Goal: Task Accomplishment & Management: Use online tool/utility

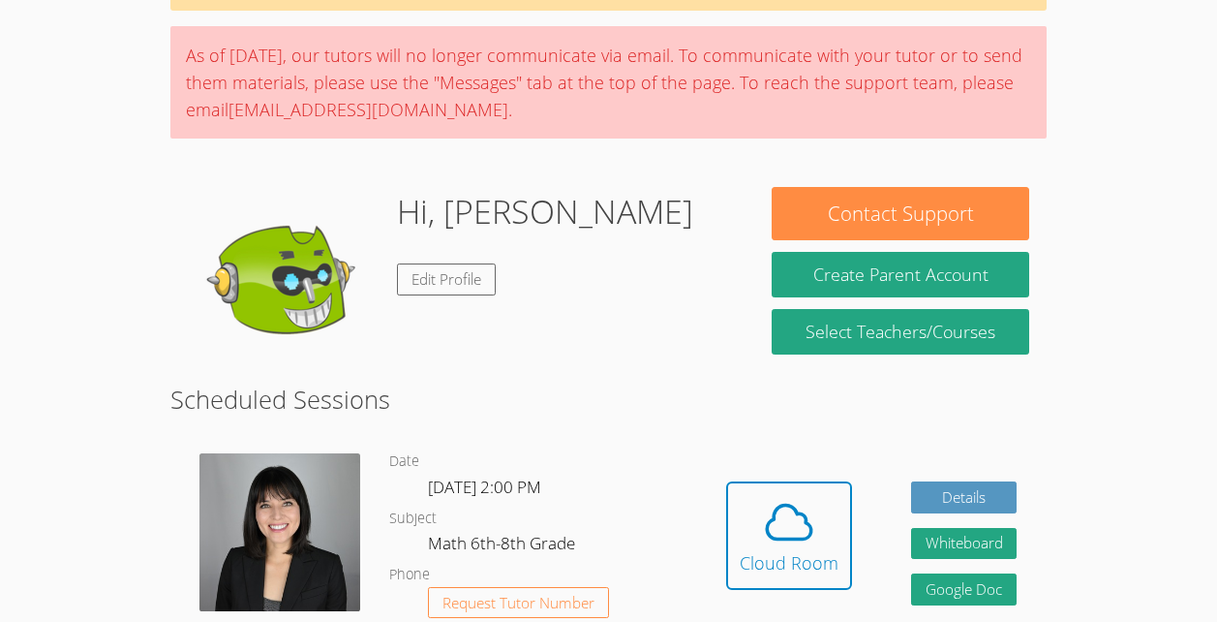
scroll to position [173, 0]
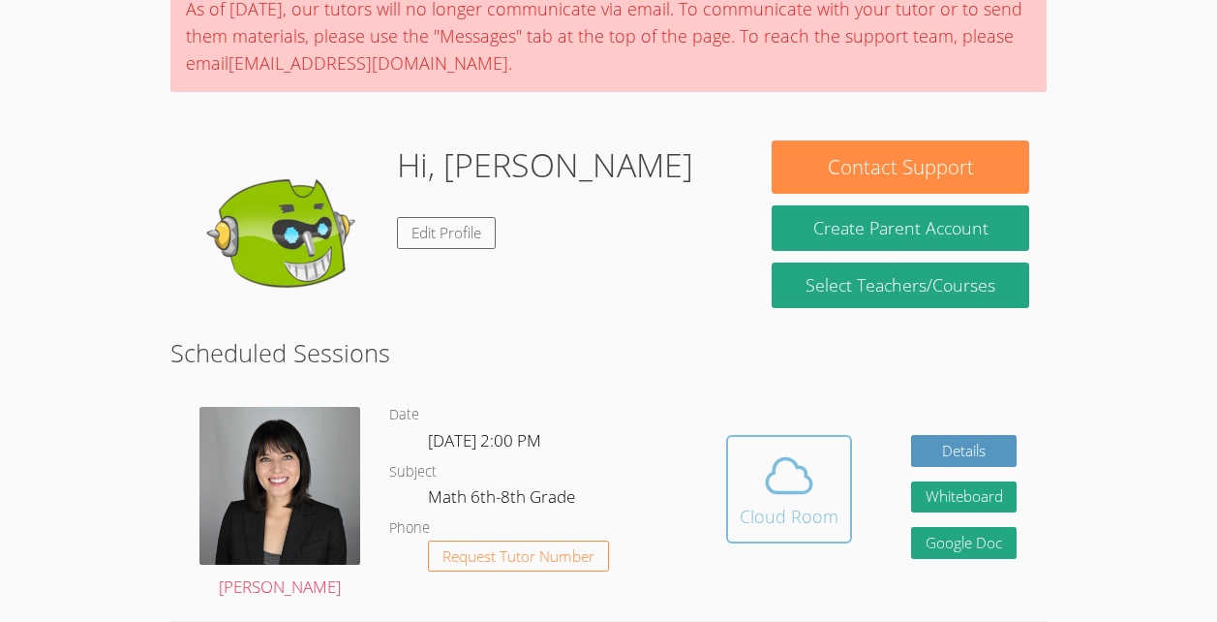
click at [797, 481] on icon at bounding box center [789, 475] width 54 height 54
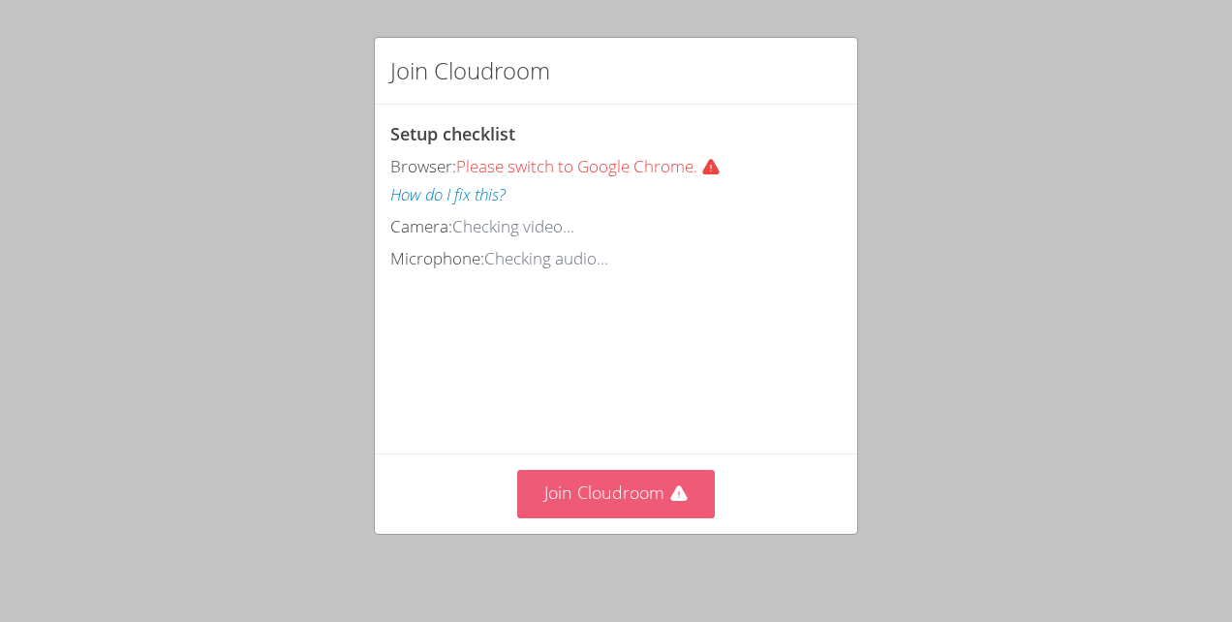
click at [688, 472] on button "Join Cloudroom" at bounding box center [616, 493] width 199 height 47
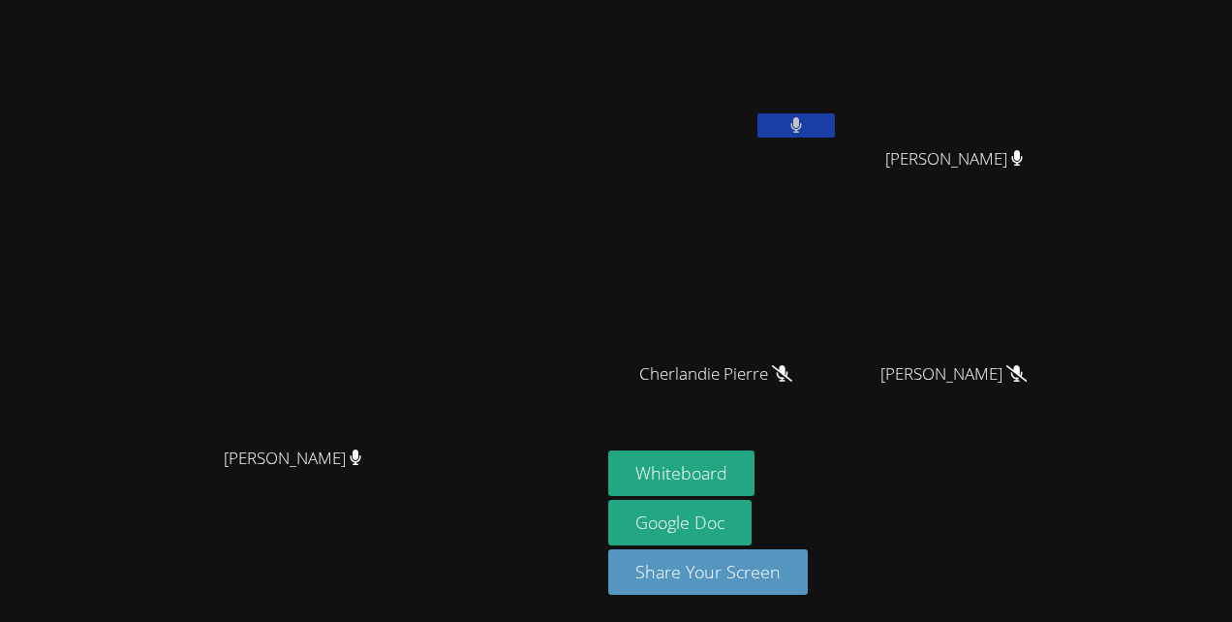
click at [835, 131] on button at bounding box center [795, 125] width 77 height 24
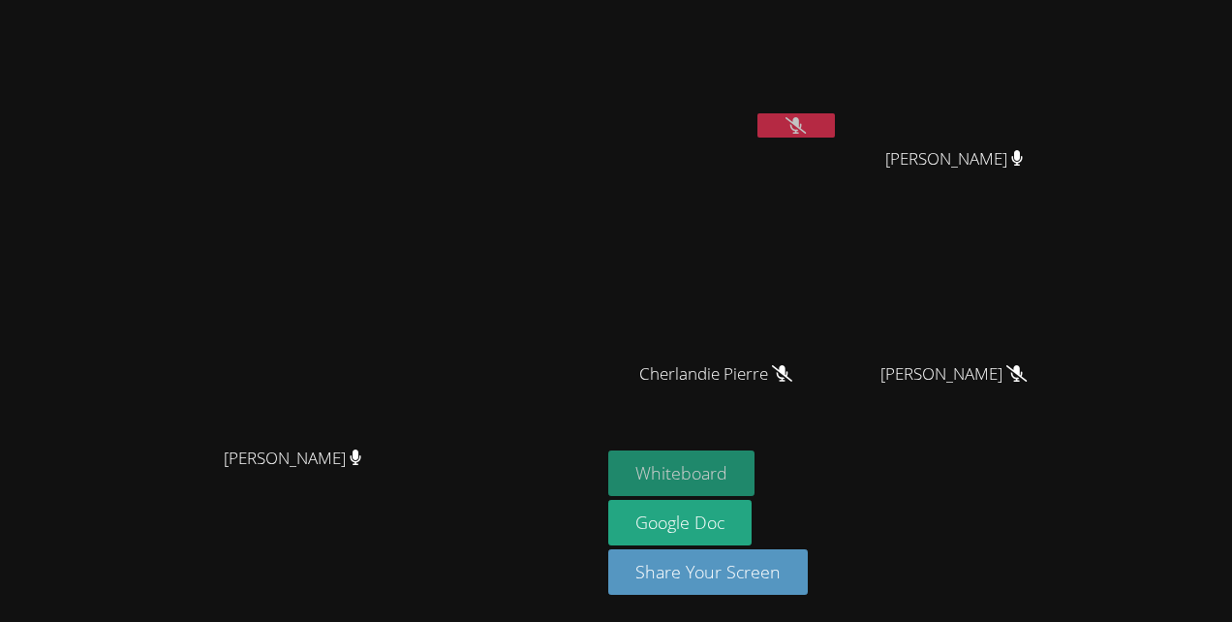
click at [754, 470] on button "Whiteboard" at bounding box center [681, 473] width 146 height 46
click at [835, 113] on button at bounding box center [795, 125] width 77 height 24
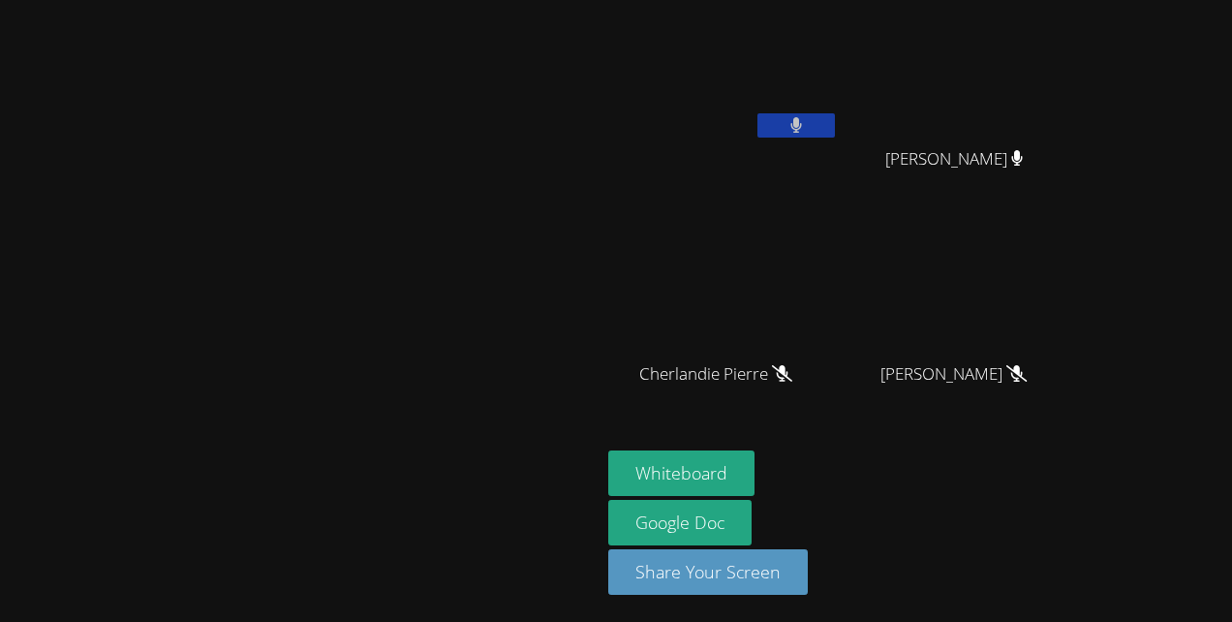
click at [835, 134] on button at bounding box center [795, 125] width 77 height 24
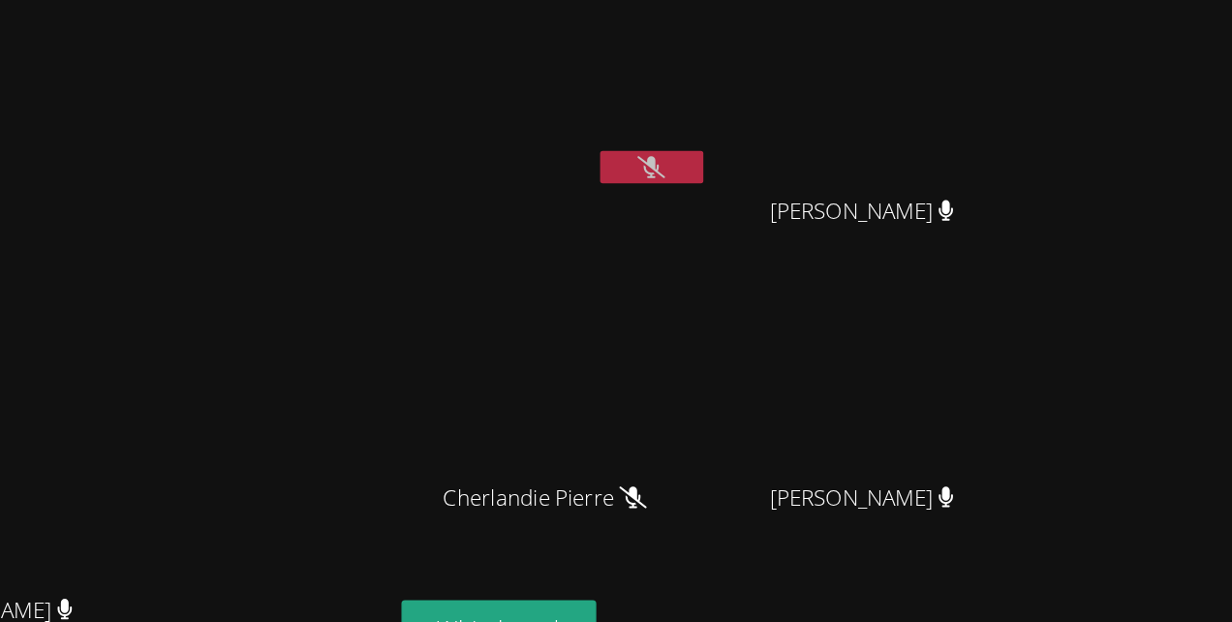
click at [363, 362] on video at bounding box center [300, 271] width 290 height 329
click at [835, 113] on button at bounding box center [795, 125] width 77 height 24
click at [363, 388] on video at bounding box center [300, 271] width 290 height 329
click at [421, 389] on video at bounding box center [300, 271] width 290 height 329
click at [398, 337] on video at bounding box center [300, 271] width 290 height 329
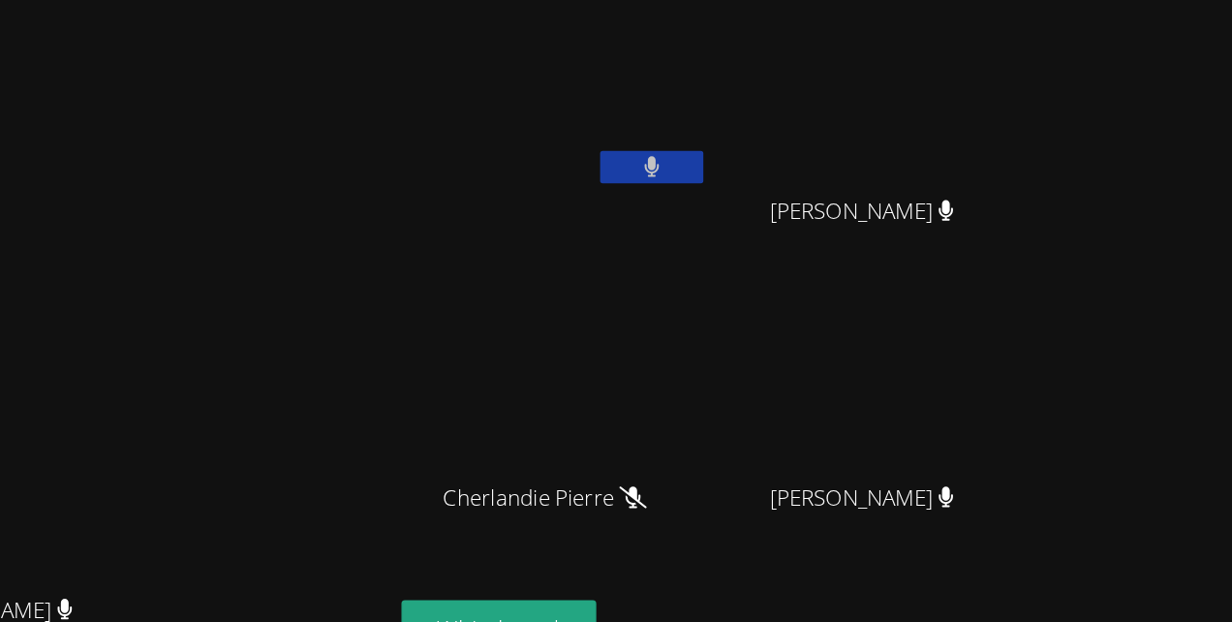
click at [835, 128] on button at bounding box center [795, 125] width 77 height 24
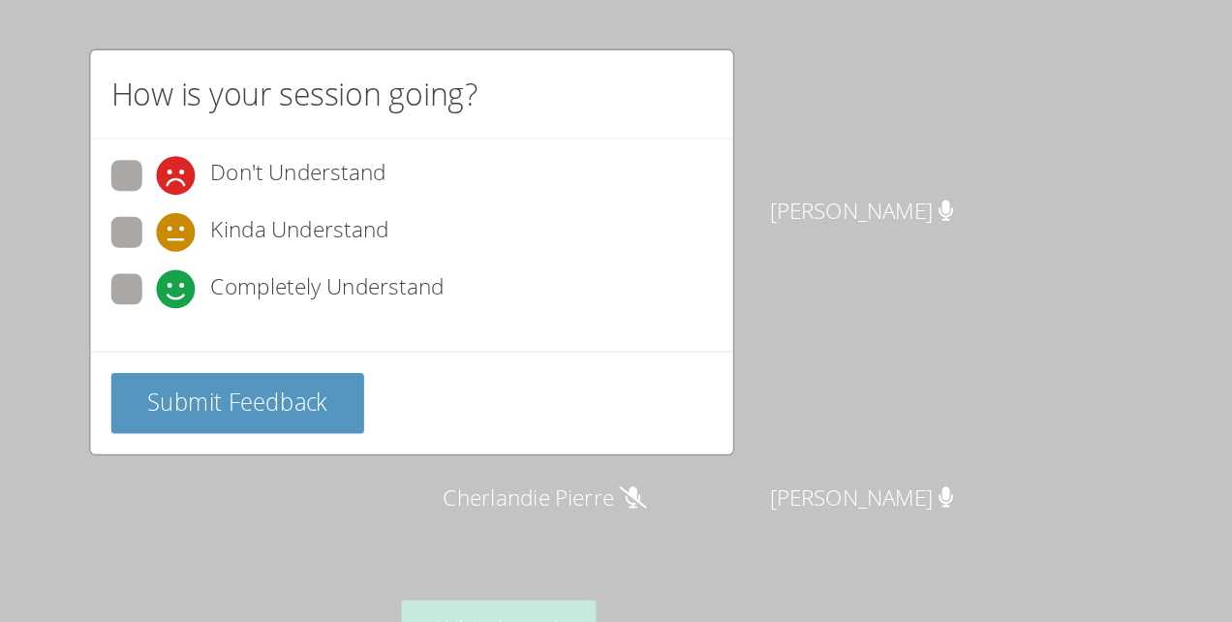
click at [560, 202] on span "Completely Understand" at bounding box center [552, 216] width 175 height 29
click at [480, 212] on span "Completely Understand" at bounding box center [552, 216] width 175 height 29
click at [441, 212] on input "Completely Understand" at bounding box center [432, 213] width 16 height 16
radio input "true"
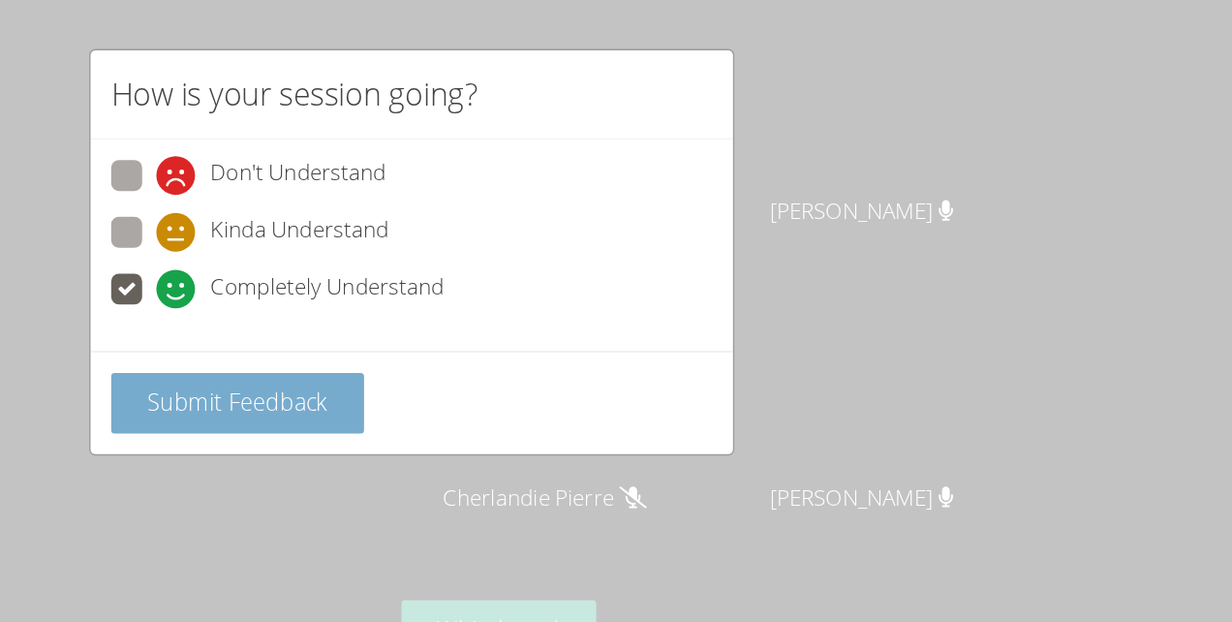
click at [477, 297] on span "Submit Feedback" at bounding box center [485, 301] width 136 height 23
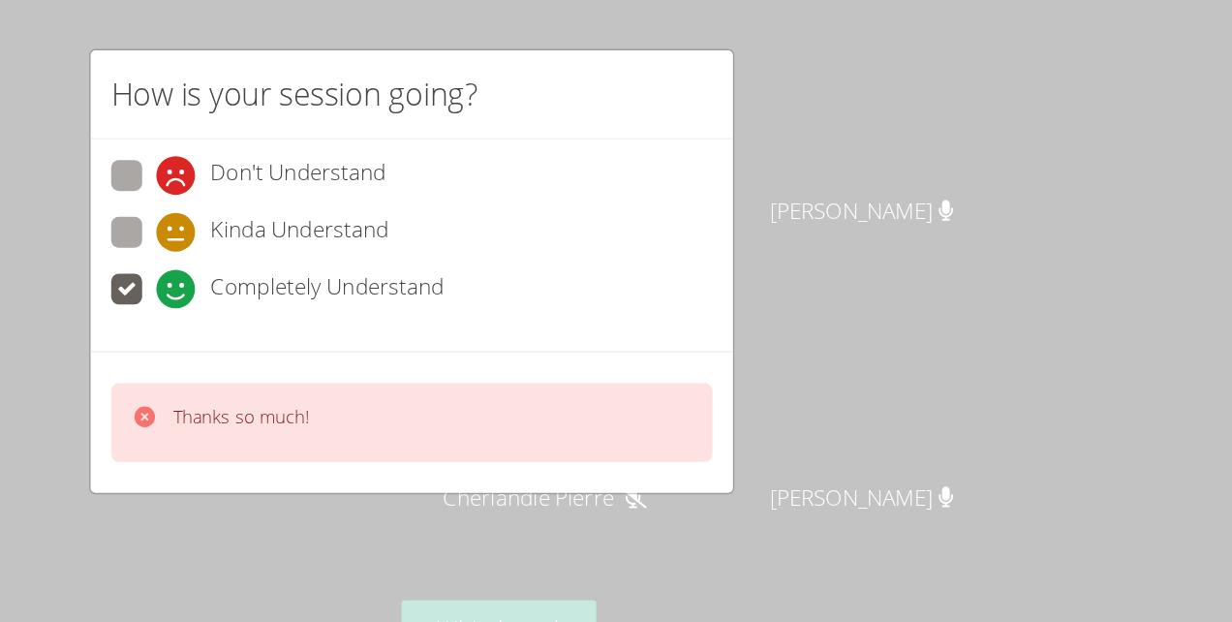
click at [860, 169] on div "How is your session going? Don't Understand Kinda Understand Completely Underst…" at bounding box center [616, 311] width 1232 height 622
click at [904, 266] on div "How is your session going? Don't Understand Kinda Understand Completely Underst…" at bounding box center [616, 311] width 1232 height 622
click at [909, 273] on div "How is your session going? Don't Understand Kinda Understand Completely Underst…" at bounding box center [616, 311] width 1232 height 622
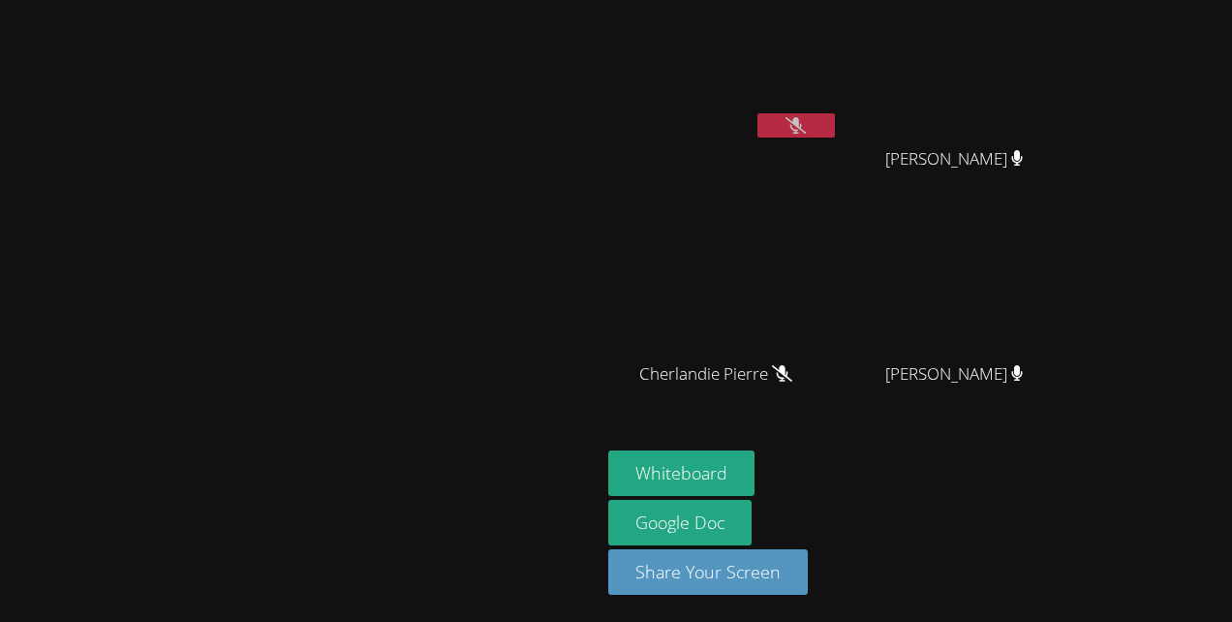
click at [806, 120] on icon at bounding box center [795, 125] width 20 height 16
click at [803, 120] on icon at bounding box center [796, 125] width 13 height 16
